Goal: Check status: Check status

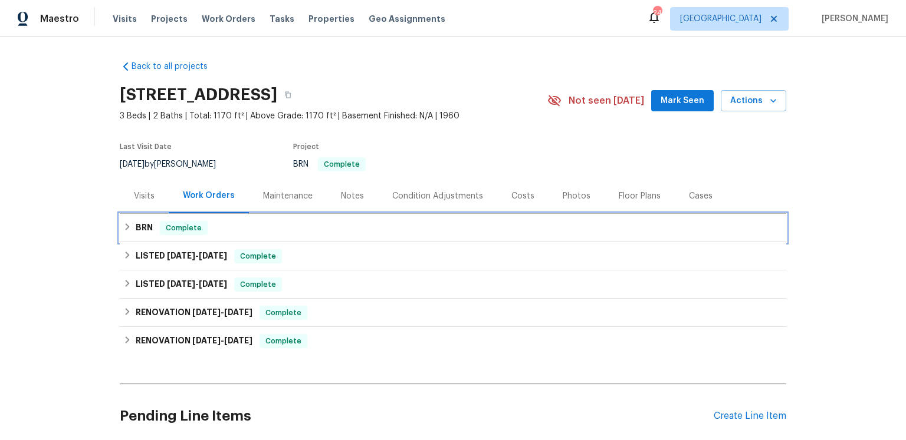
click at [166, 235] on div "Complete" at bounding box center [184, 228] width 48 height 14
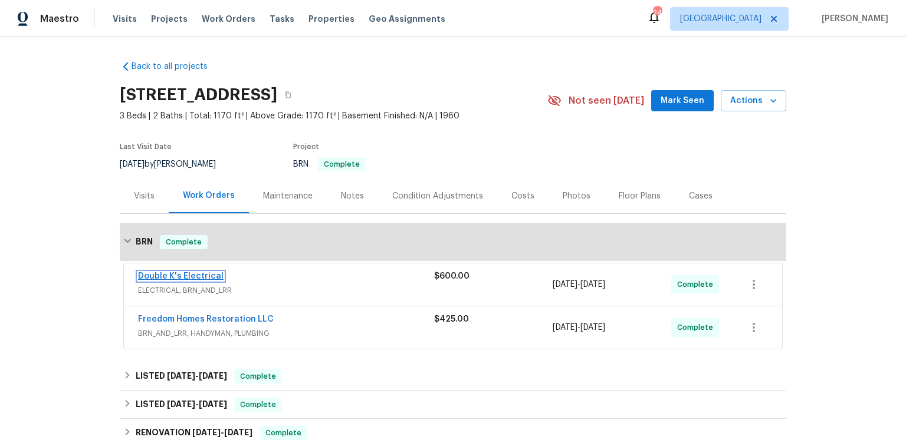
click at [223, 281] on link "Double K's Electrical" at bounding box center [180, 276] width 85 height 8
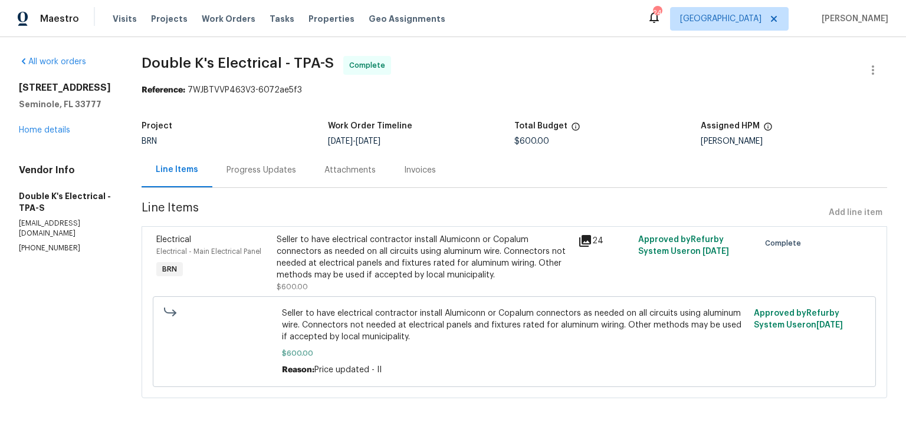
click at [436, 176] on div "Invoices" at bounding box center [420, 170] width 32 height 12
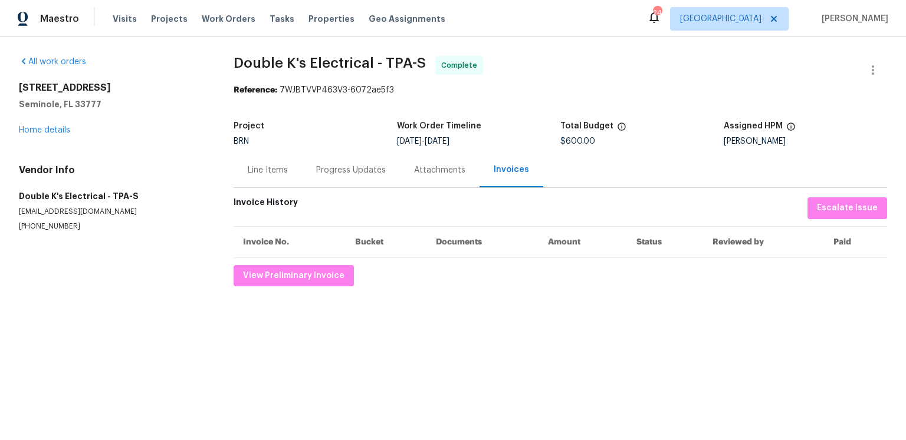
click at [456, 176] on div "Attachments" at bounding box center [439, 170] width 51 height 12
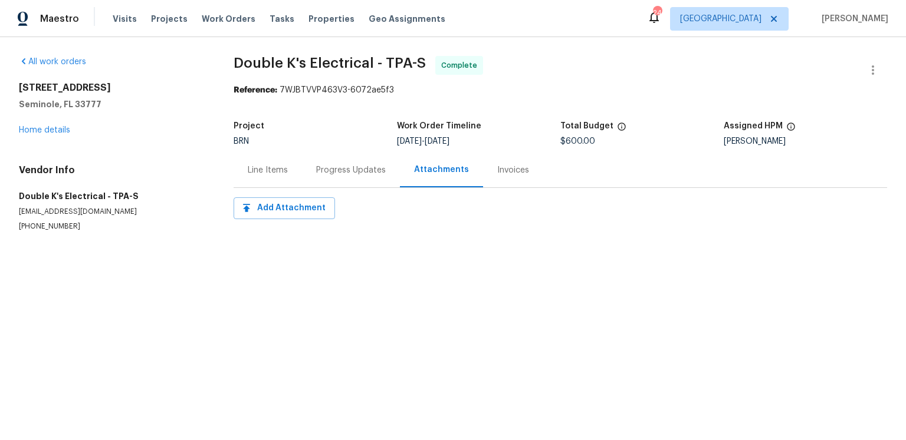
click at [386, 176] on div "Progress Updates" at bounding box center [351, 170] width 70 height 12
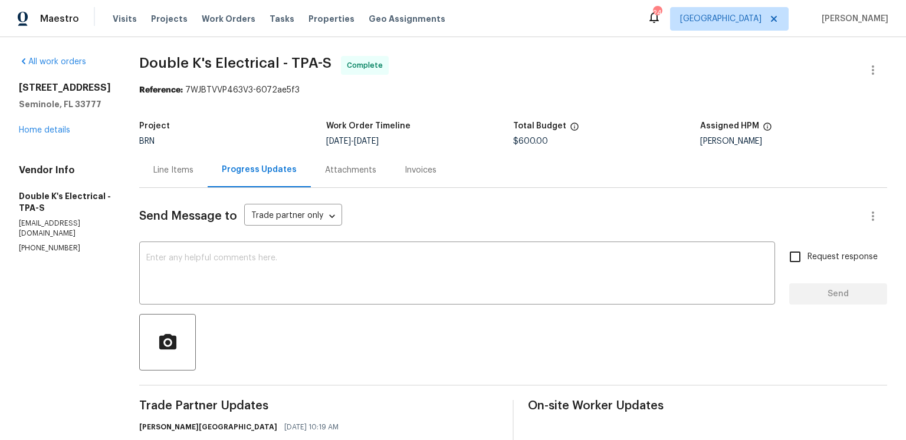
click at [296, 187] on div "Progress Updates" at bounding box center [259, 170] width 103 height 35
